Goal: Navigation & Orientation: Find specific page/section

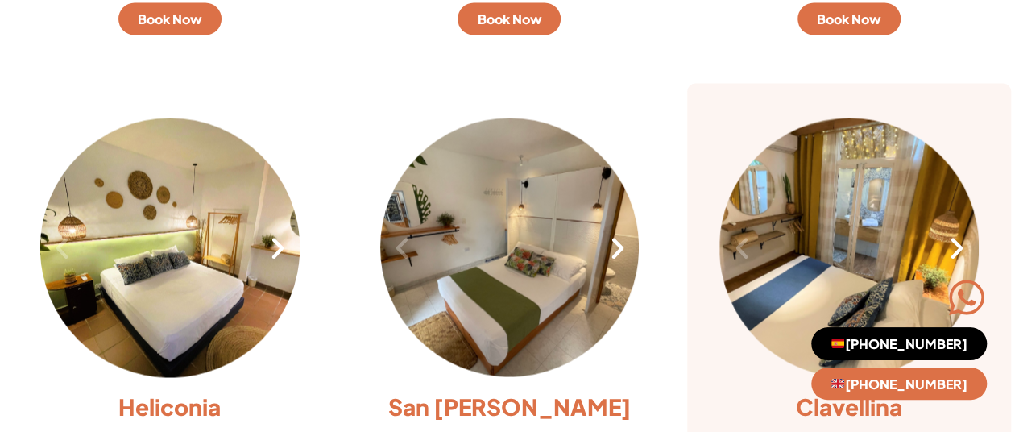
scroll to position [1545, 0]
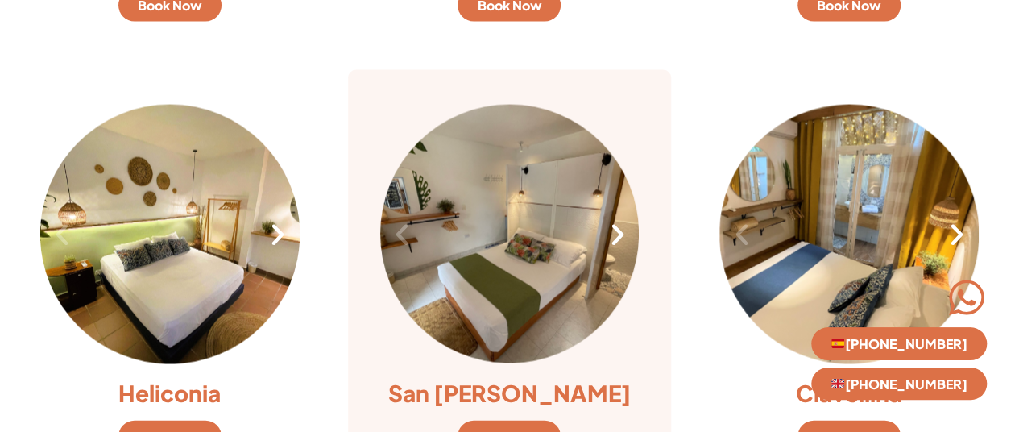
click at [617, 233] on icon "Next slide" at bounding box center [616, 234] width 27 height 27
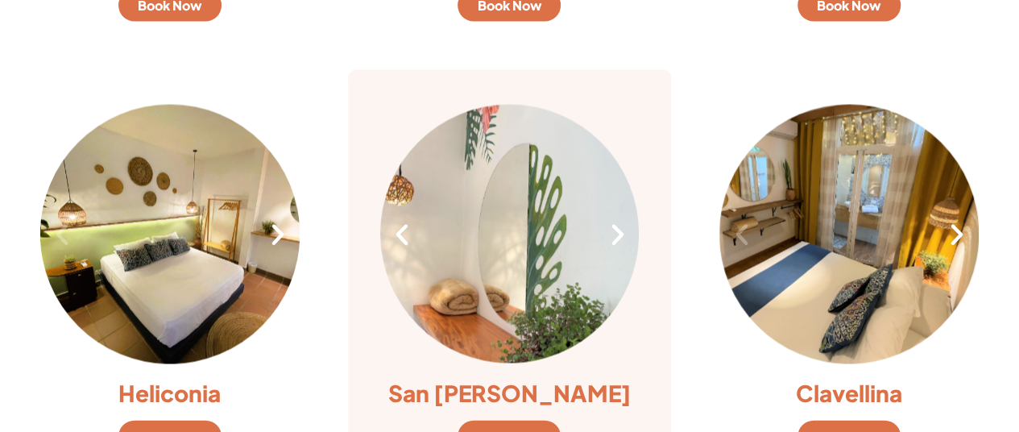
click at [617, 233] on icon "Next slide" at bounding box center [616, 234] width 27 height 27
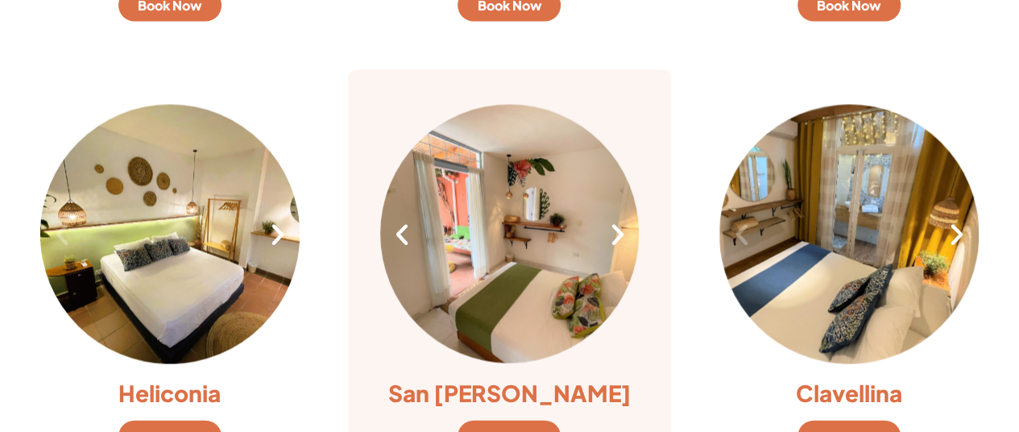
click at [617, 233] on icon "Next slide" at bounding box center [616, 234] width 27 height 27
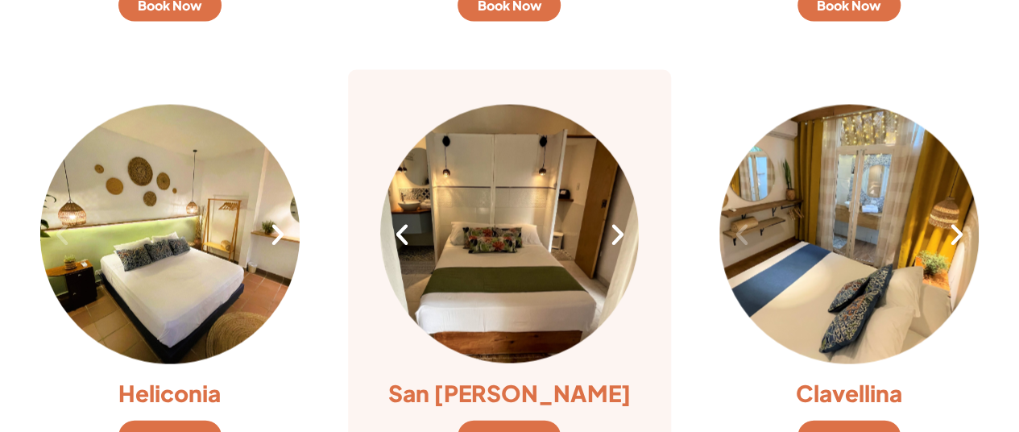
click at [617, 233] on icon "Next slide" at bounding box center [616, 234] width 27 height 27
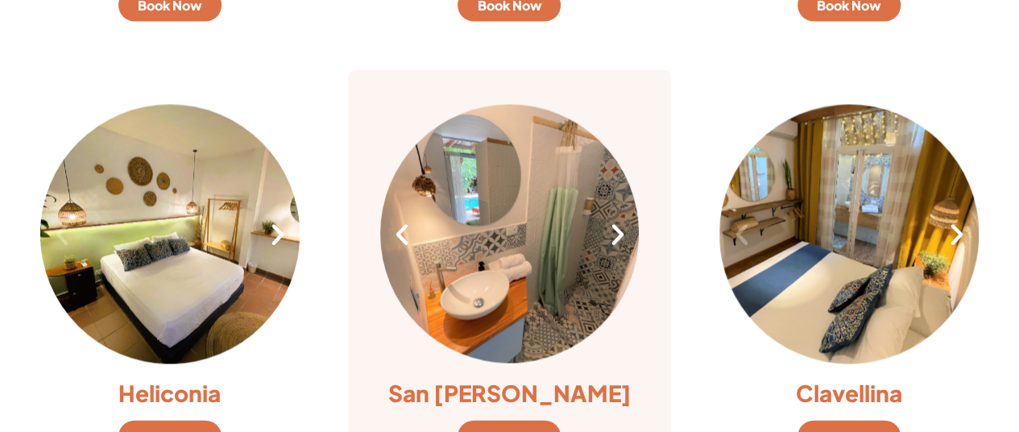
click at [617, 233] on icon "Next slide" at bounding box center [616, 234] width 27 height 27
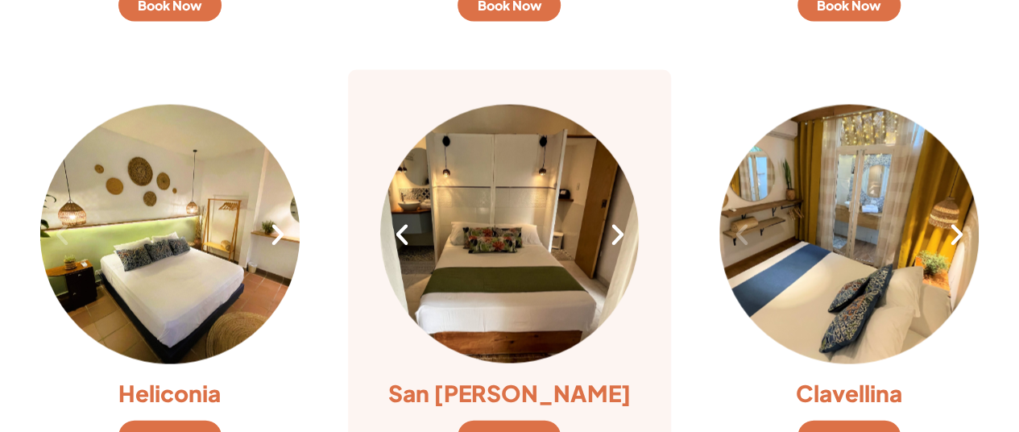
click at [617, 233] on icon "Next slide" at bounding box center [616, 234] width 27 height 27
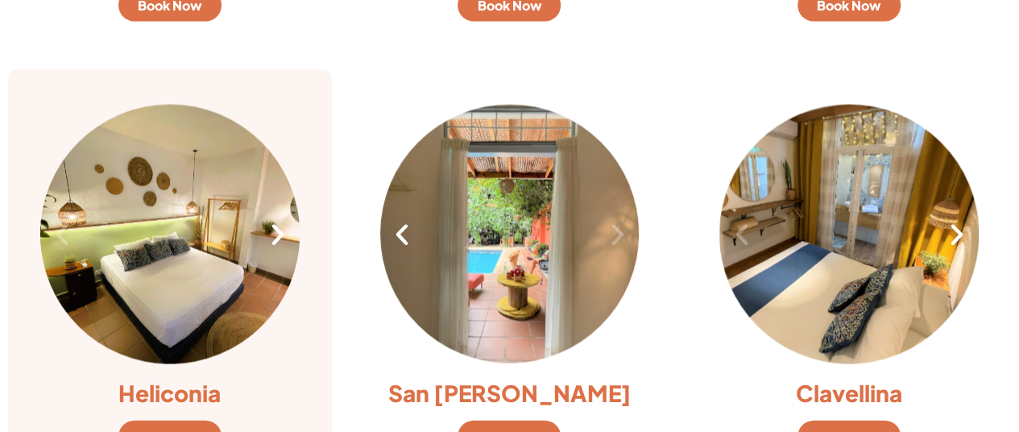
click at [272, 232] on icon "Next slide" at bounding box center [277, 234] width 27 height 27
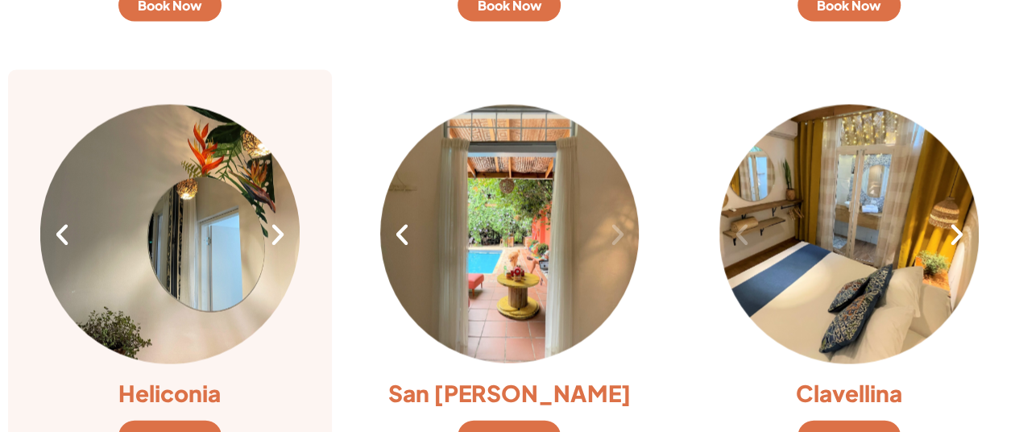
click at [272, 232] on icon "Next slide" at bounding box center [277, 234] width 27 height 27
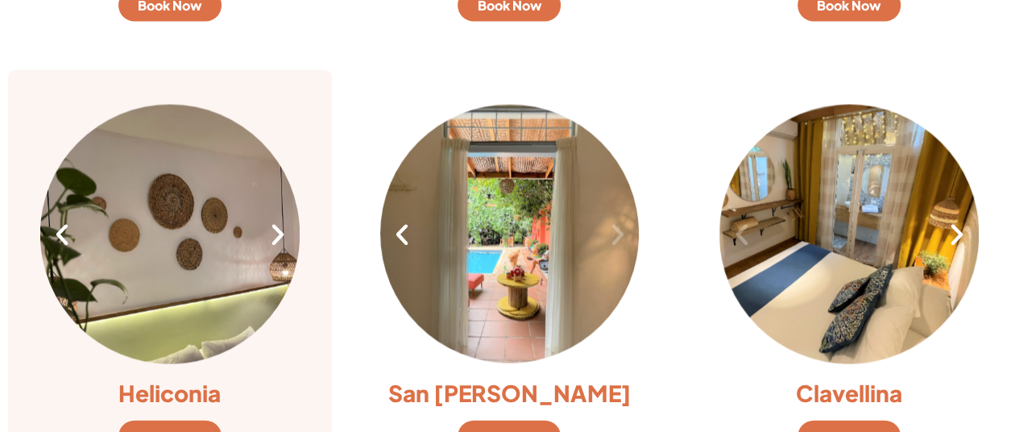
click at [272, 232] on icon "Next slide" at bounding box center [277, 234] width 27 height 27
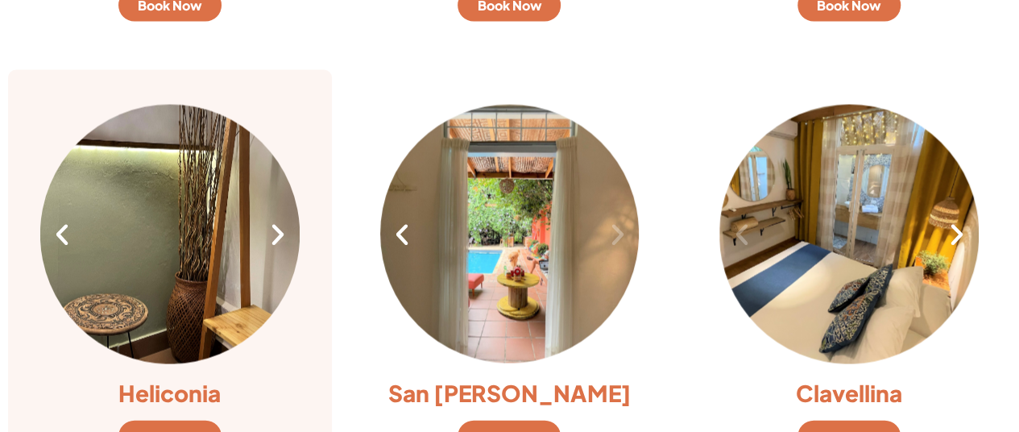
click at [272, 232] on icon "Next slide" at bounding box center [277, 234] width 27 height 27
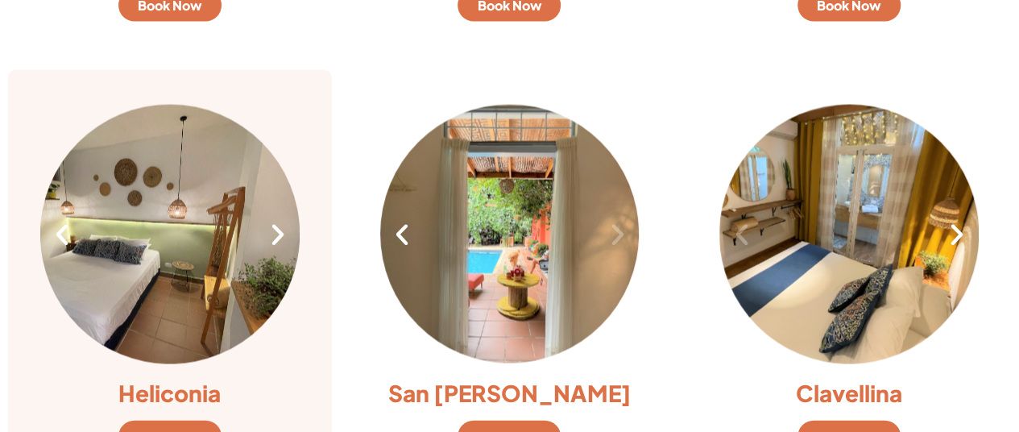
click at [272, 232] on icon "Next slide" at bounding box center [277, 234] width 27 height 27
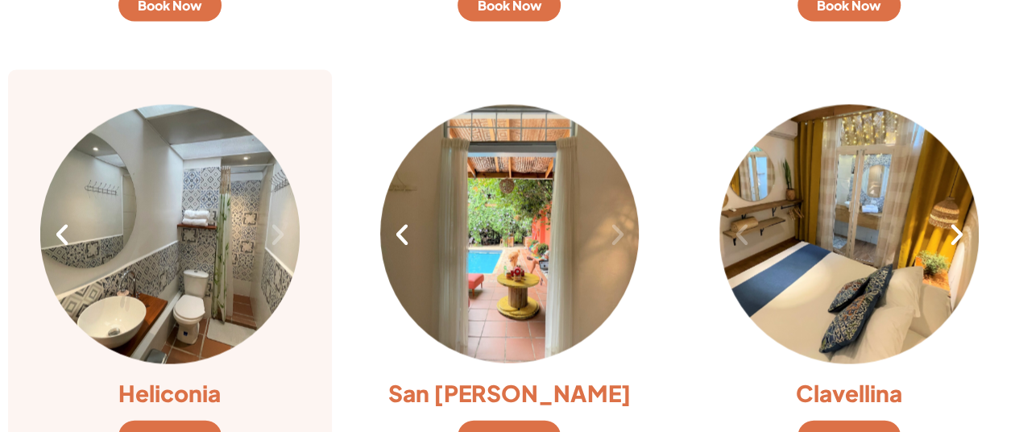
click at [272, 232] on icon "Next slide" at bounding box center [277, 234] width 27 height 27
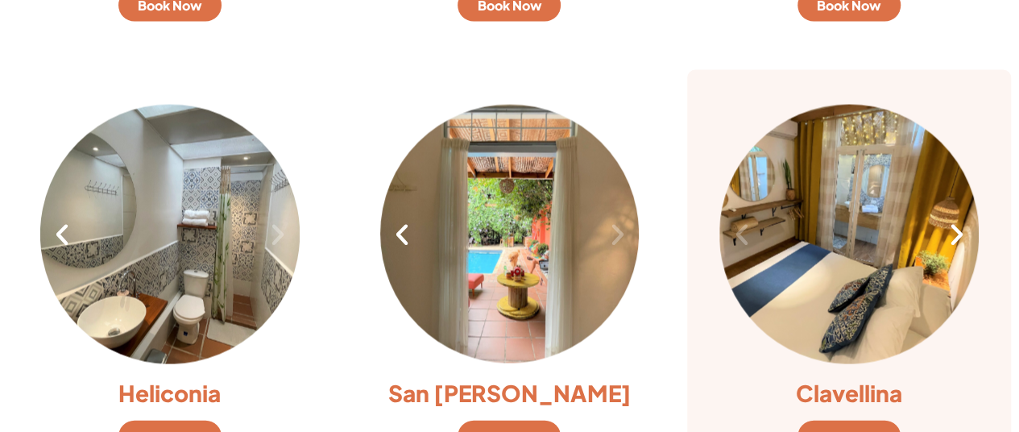
click at [955, 231] on icon "Next slide" at bounding box center [956, 234] width 27 height 27
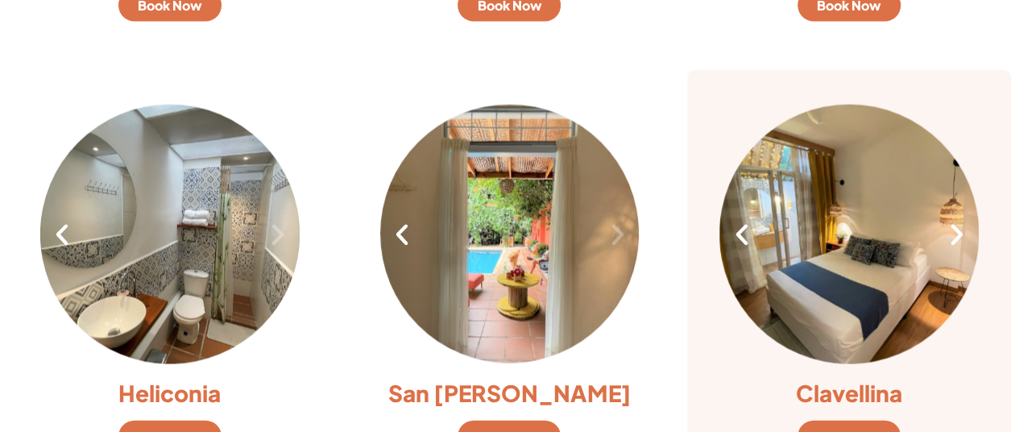
click at [955, 231] on icon "Next slide" at bounding box center [956, 234] width 27 height 27
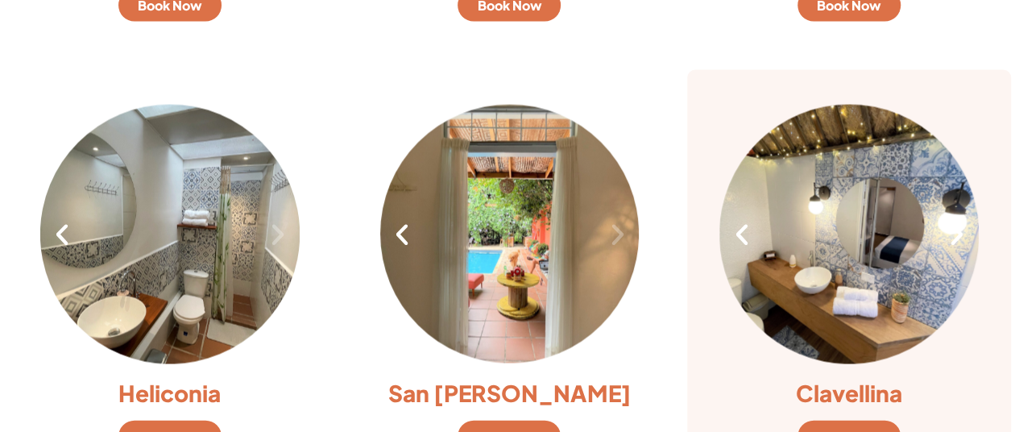
click at [955, 231] on icon "Next slide" at bounding box center [956, 234] width 27 height 27
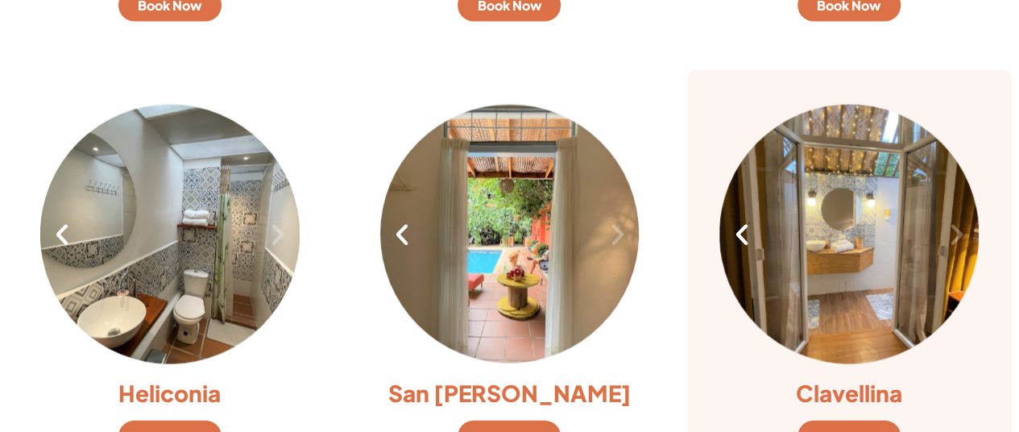
click at [955, 231] on icon "Next slide" at bounding box center [956, 234] width 27 height 27
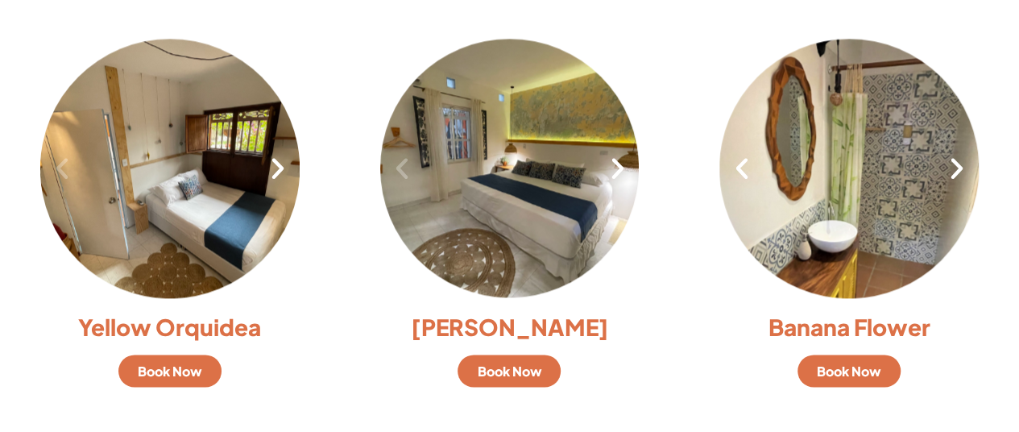
scroll to position [1166, 0]
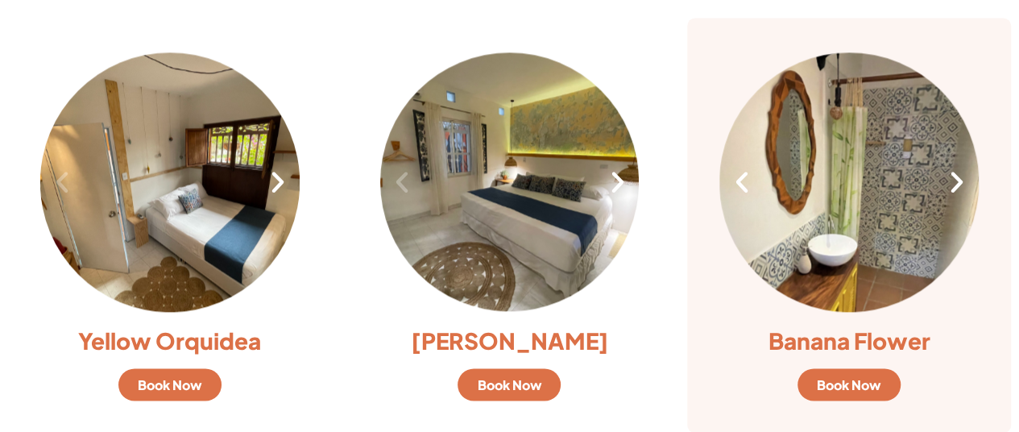
click at [949, 191] on icon "Next slide" at bounding box center [956, 181] width 27 height 27
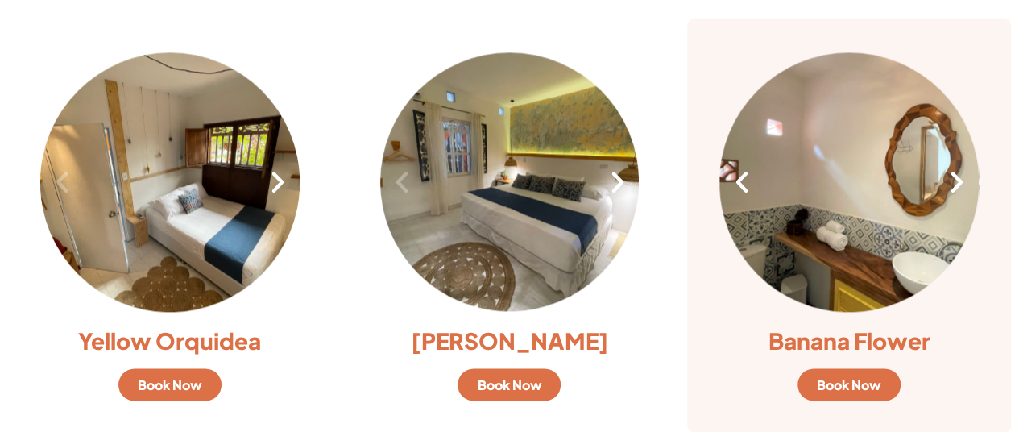
click at [949, 191] on icon "Next slide" at bounding box center [956, 181] width 27 height 27
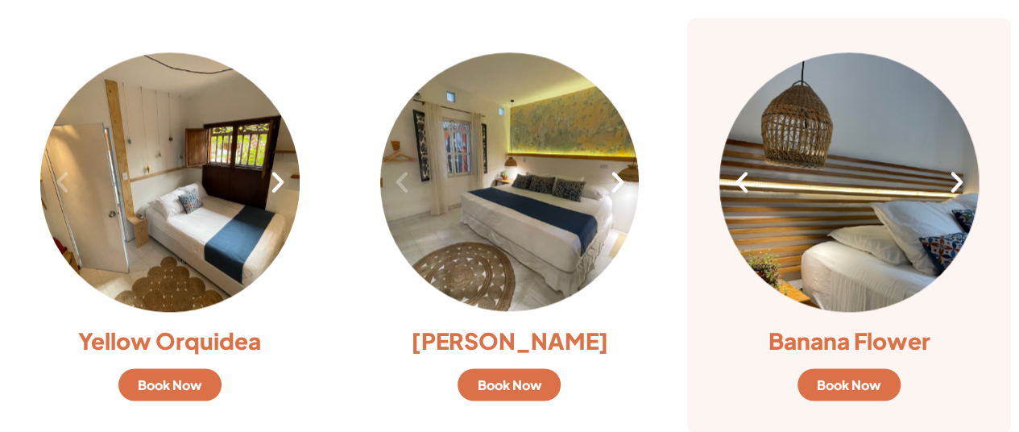
click at [949, 191] on icon "Next slide" at bounding box center [956, 181] width 27 height 27
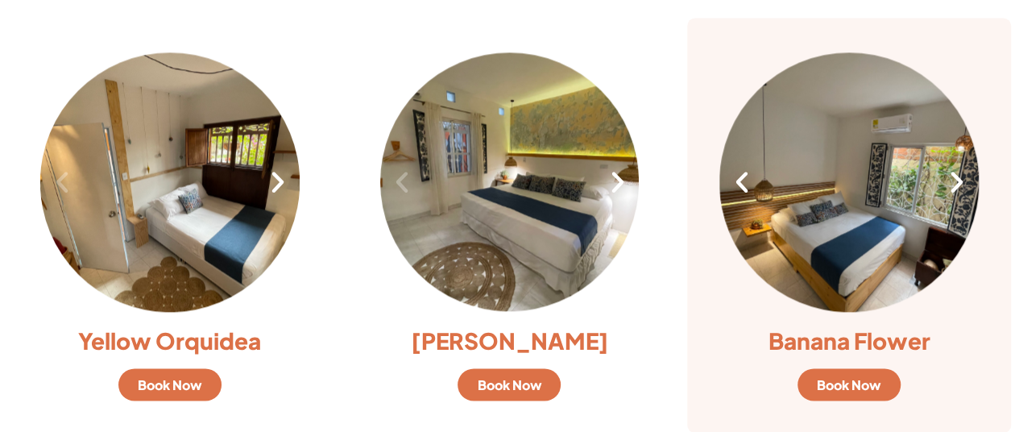
click at [949, 191] on icon "Next slide" at bounding box center [956, 181] width 27 height 27
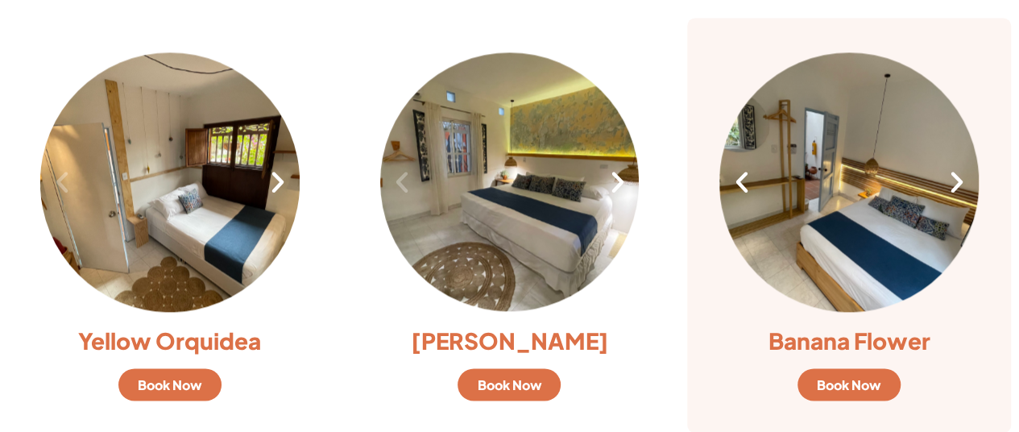
click at [949, 191] on icon "Next slide" at bounding box center [956, 181] width 27 height 27
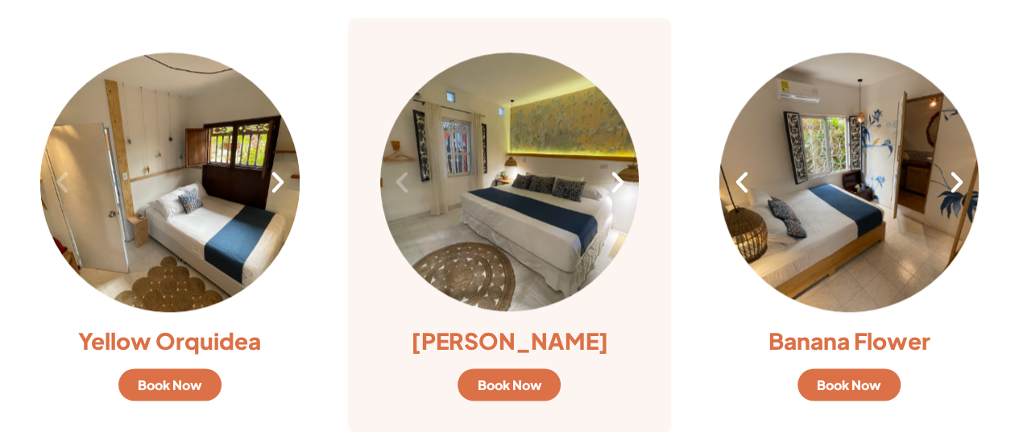
click at [608, 191] on icon "Next slide" at bounding box center [616, 181] width 27 height 27
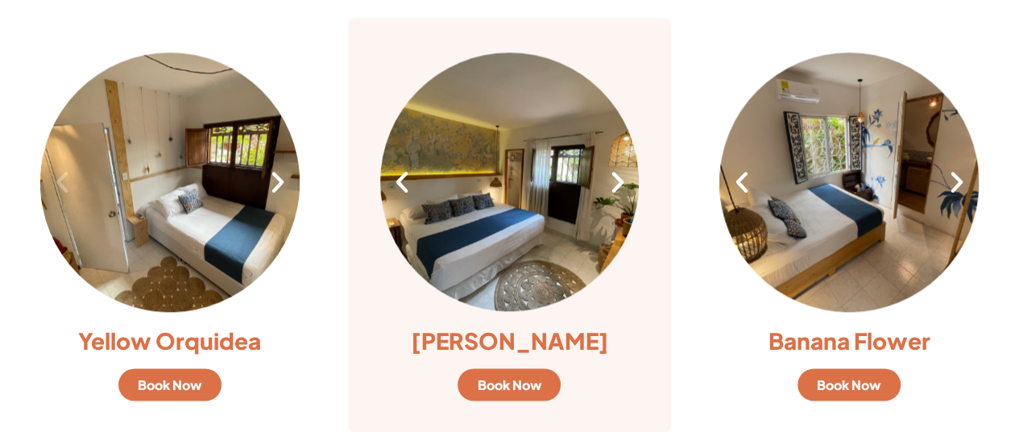
click at [608, 191] on icon "Next slide" at bounding box center [616, 181] width 27 height 27
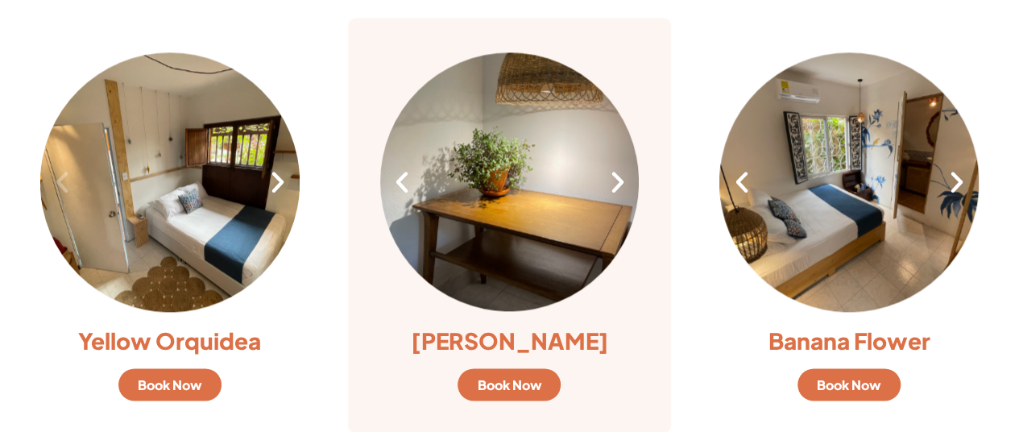
click at [608, 191] on icon "Next slide" at bounding box center [616, 181] width 27 height 27
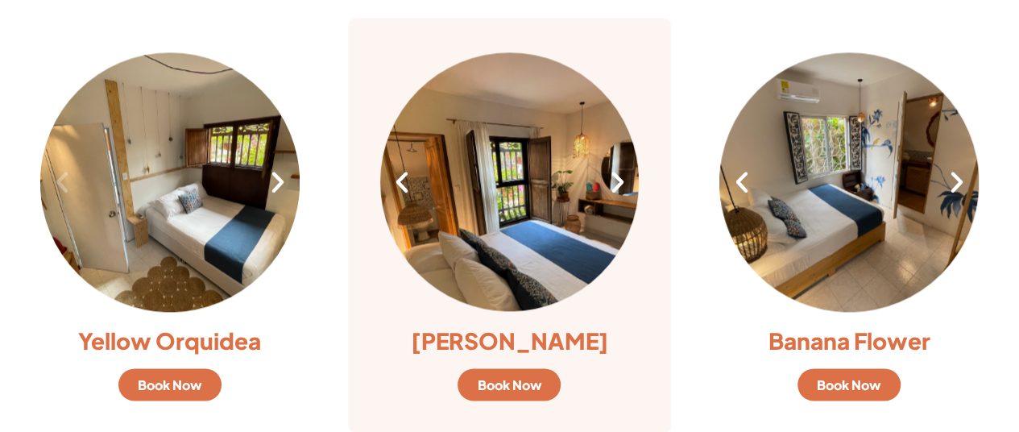
click at [608, 191] on icon "Next slide" at bounding box center [616, 181] width 27 height 27
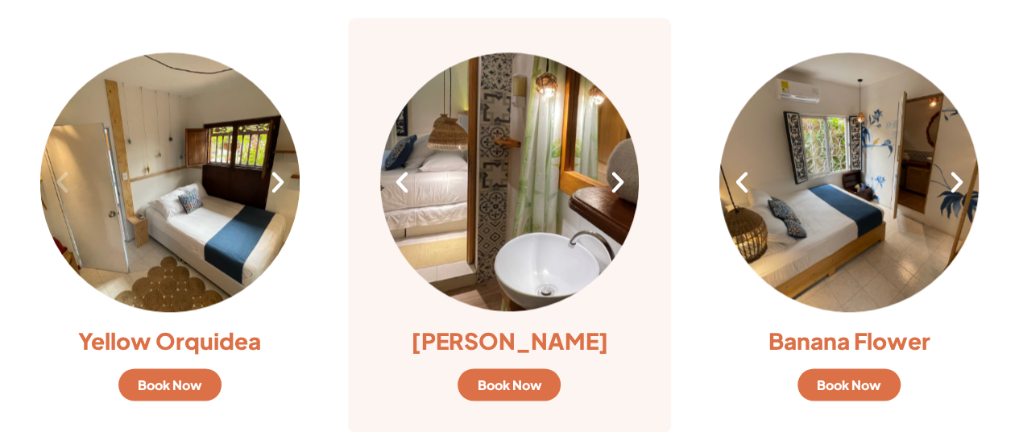
click at [608, 191] on icon "Next slide" at bounding box center [616, 181] width 27 height 27
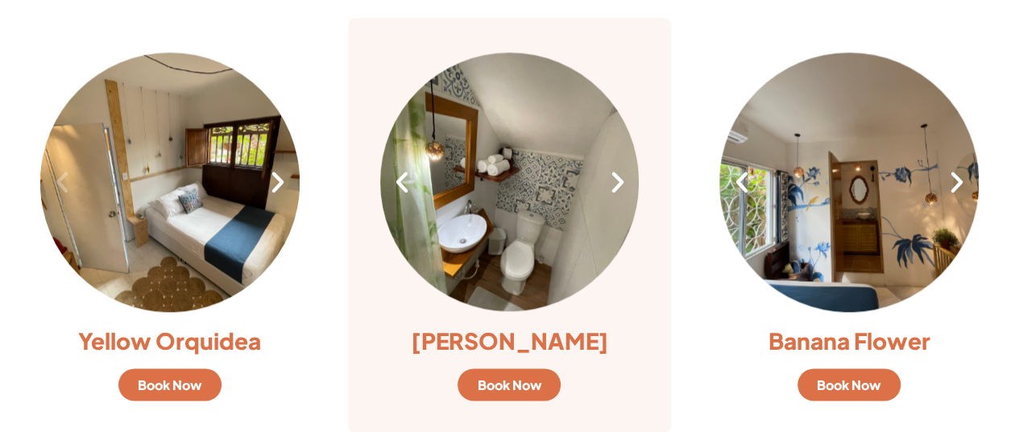
click at [608, 191] on icon "Next slide" at bounding box center [616, 181] width 27 height 27
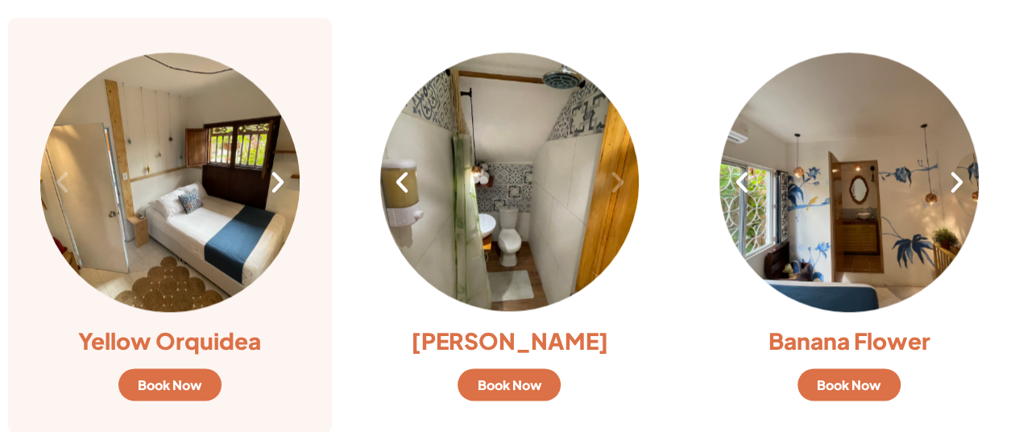
click at [281, 178] on icon "Next slide" at bounding box center [277, 181] width 27 height 27
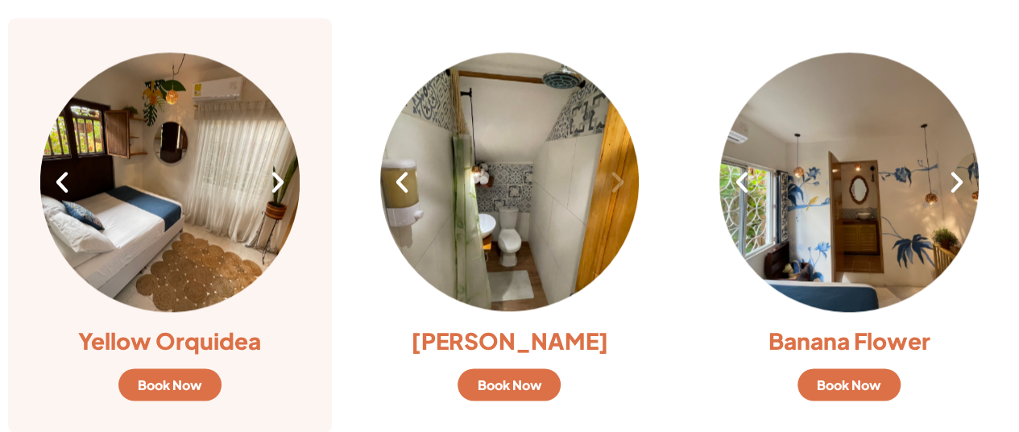
click at [281, 178] on icon "Next slide" at bounding box center [277, 181] width 27 height 27
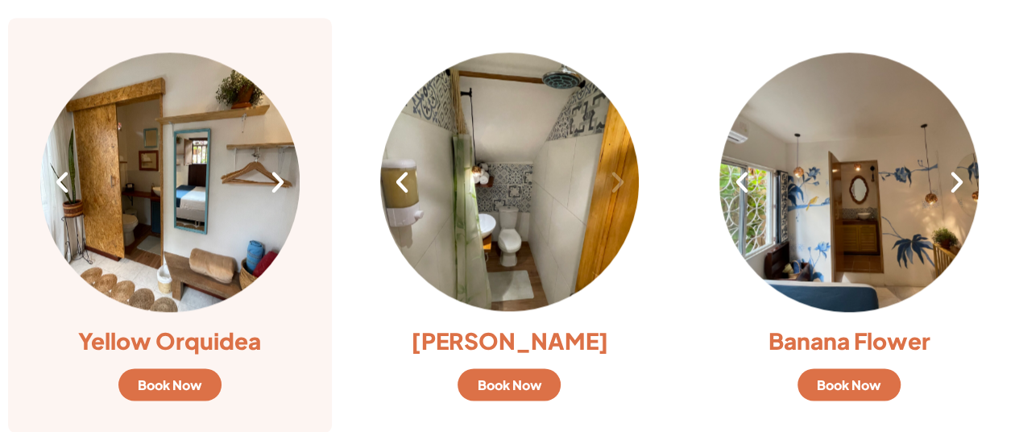
click at [281, 178] on icon "Next slide" at bounding box center [277, 181] width 27 height 27
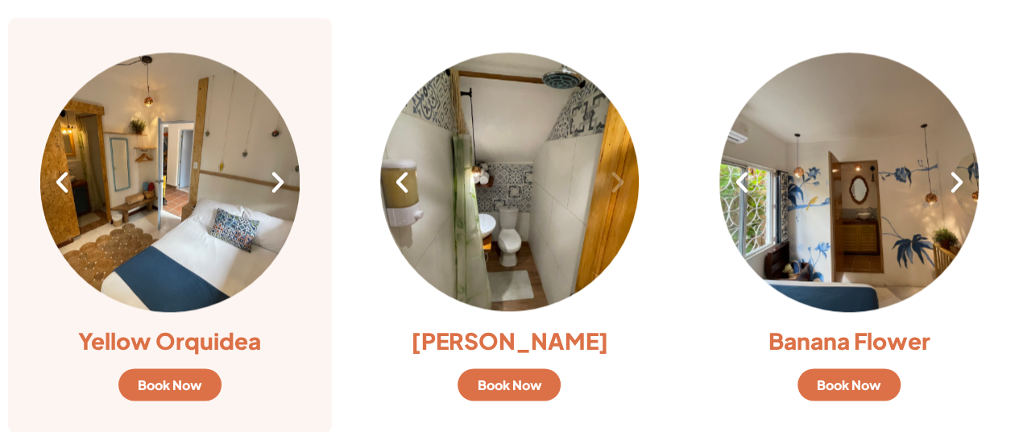
click at [281, 178] on icon "Next slide" at bounding box center [277, 181] width 27 height 27
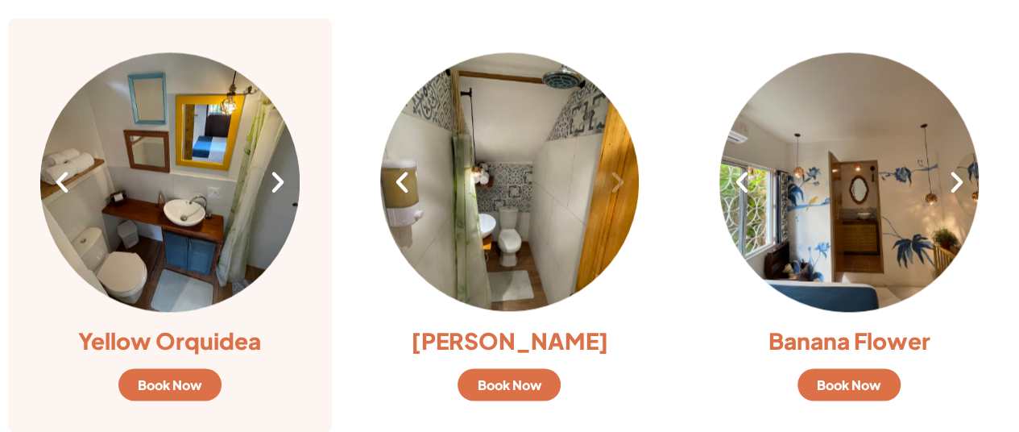
click at [281, 178] on icon "Next slide" at bounding box center [277, 181] width 27 height 27
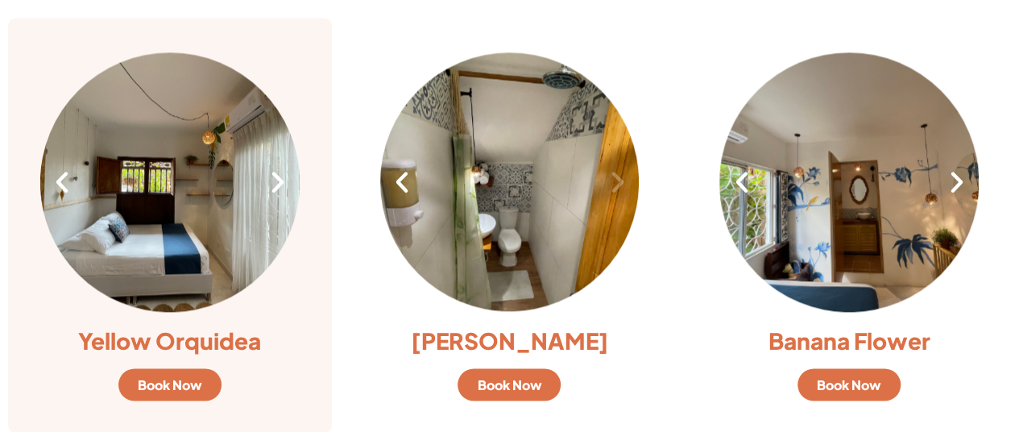
click at [281, 178] on icon "Next slide" at bounding box center [277, 181] width 27 height 27
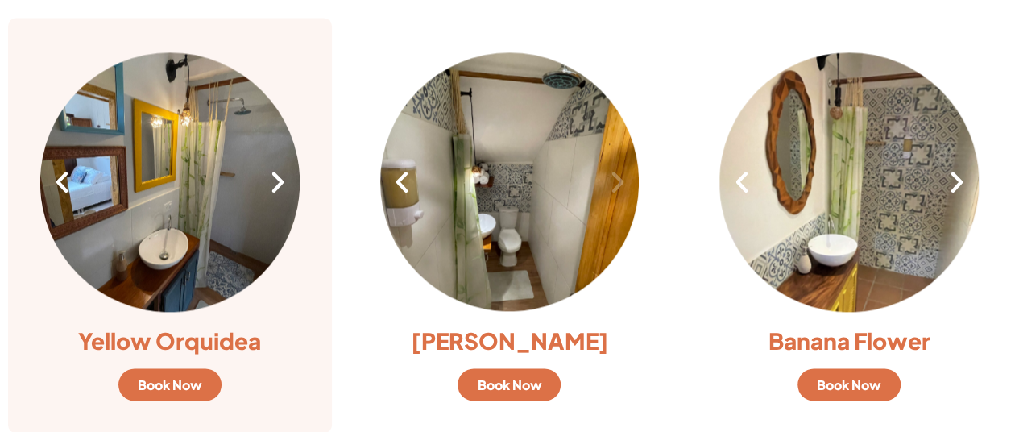
click at [281, 178] on icon "Next slide" at bounding box center [277, 181] width 27 height 27
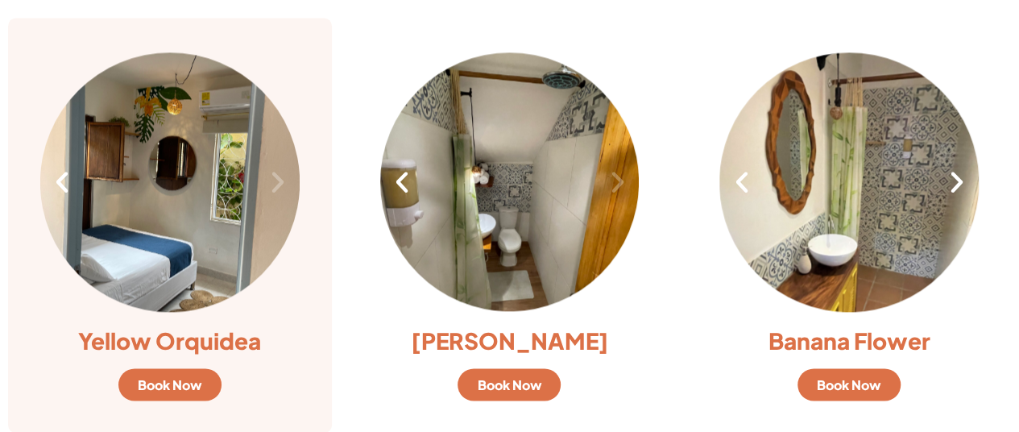
click at [281, 178] on icon "Next slide" at bounding box center [277, 181] width 27 height 27
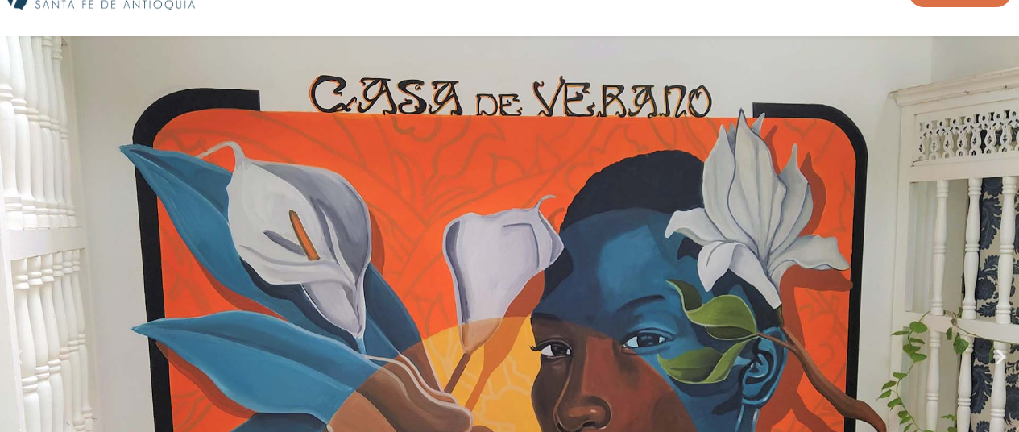
scroll to position [0, 0]
